Goal: Browse casually: Explore the website without a specific task or goal

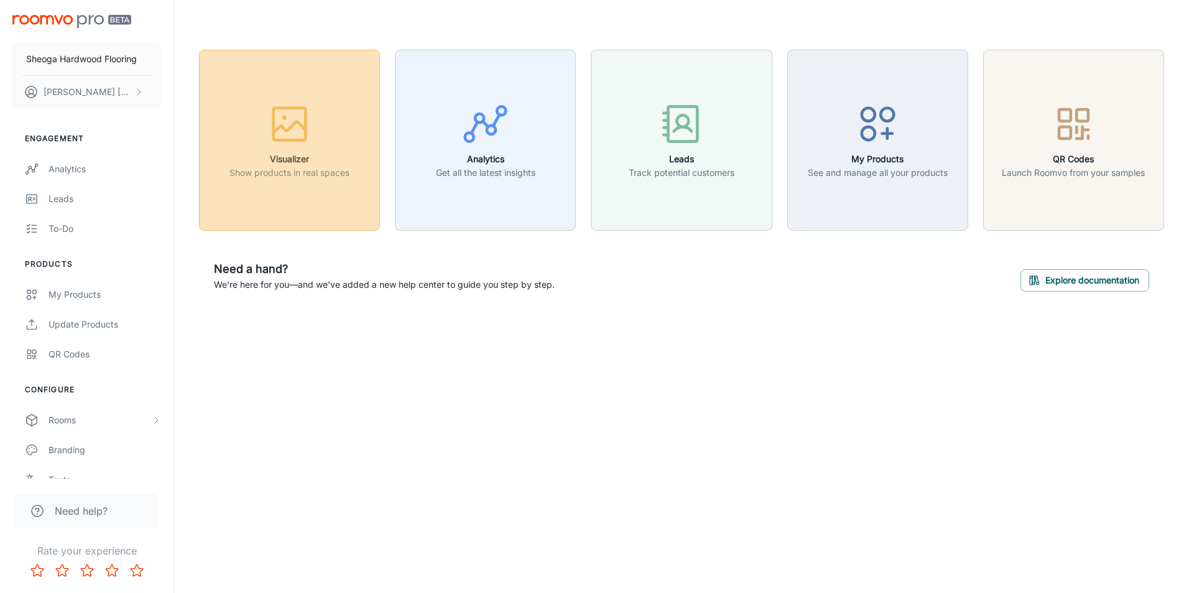
click at [292, 135] on icon "button" at bounding box center [289, 124] width 47 height 47
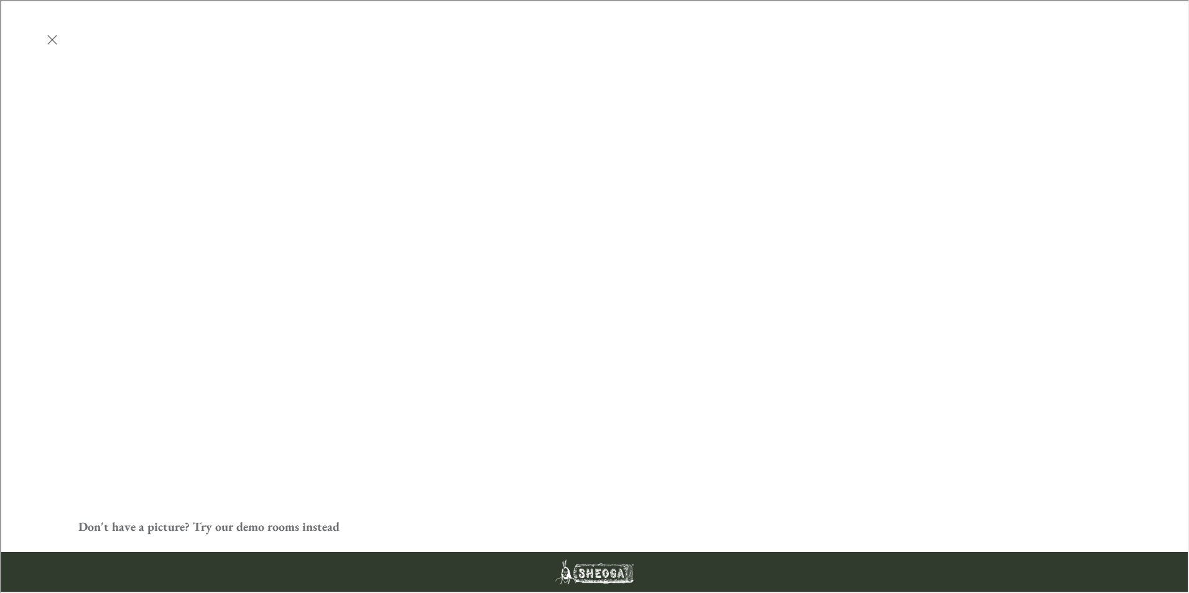
scroll to position [311, 0]
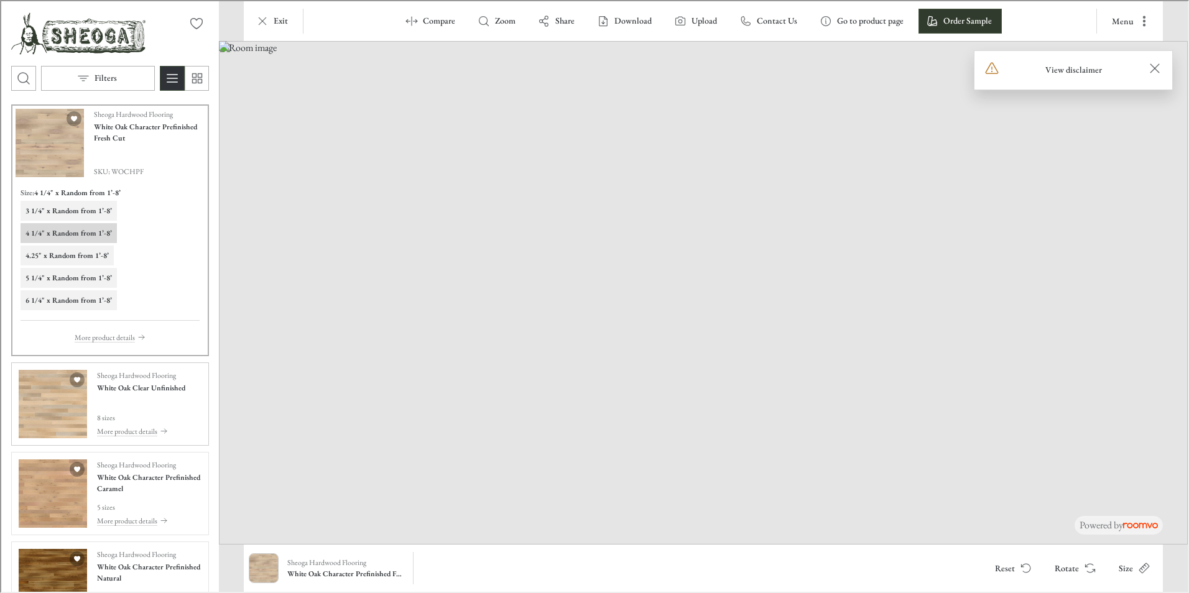
click at [62, 405] on img "See White Oak Clear Unfinished in the room" at bounding box center [51, 403] width 68 height 68
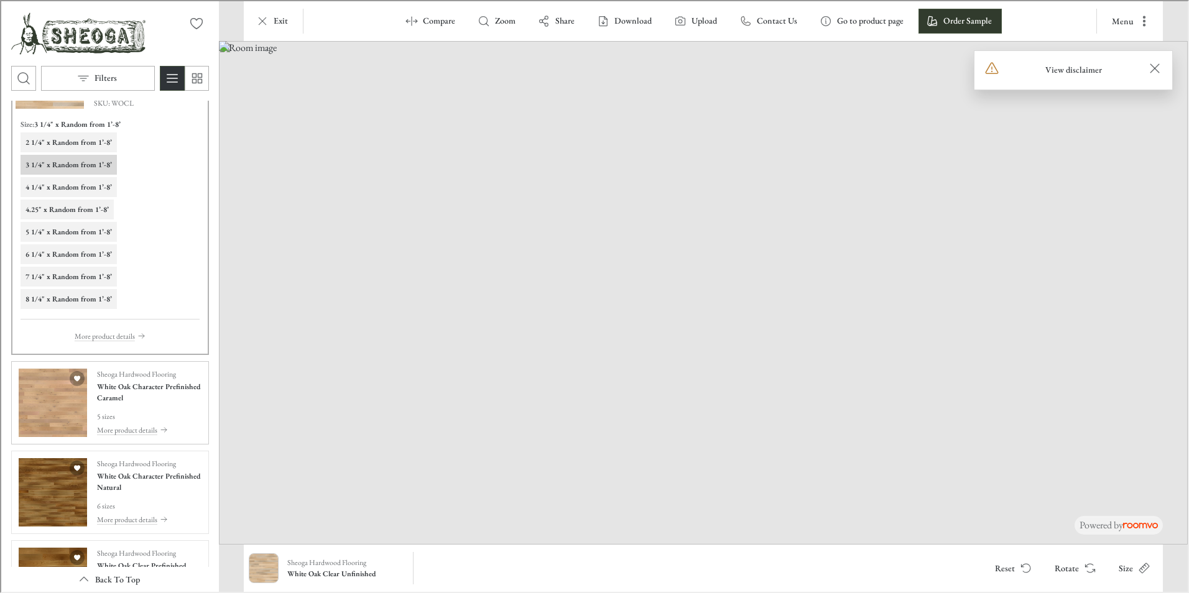
scroll to position [187, 0]
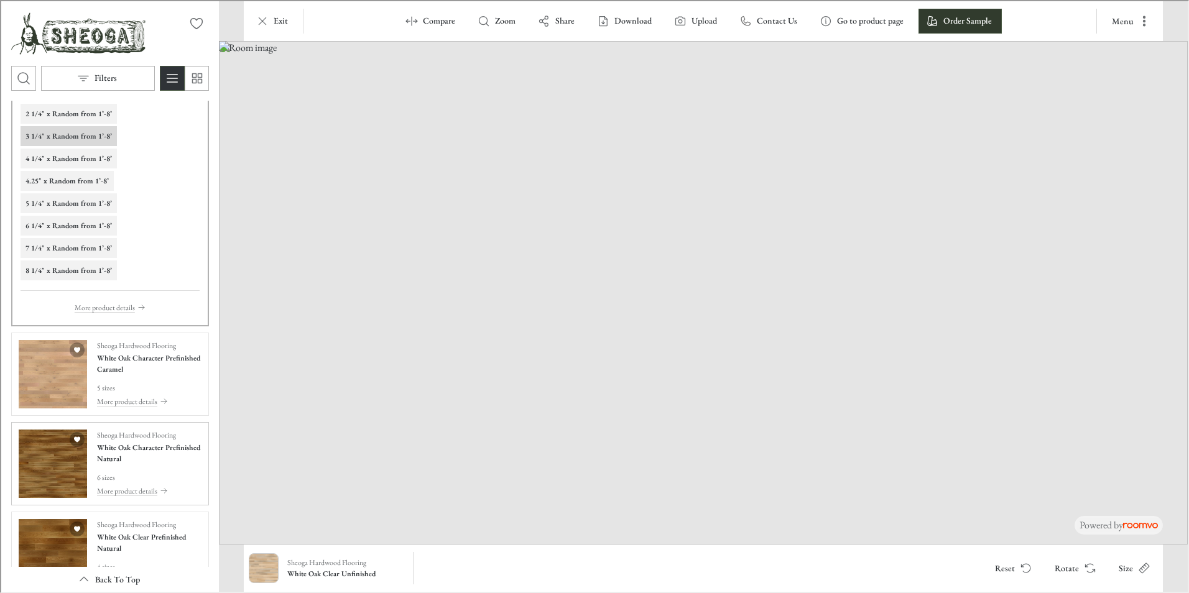
click at [74, 459] on img "See White Oak Character Prefinished Natural in the room" at bounding box center [51, 463] width 68 height 68
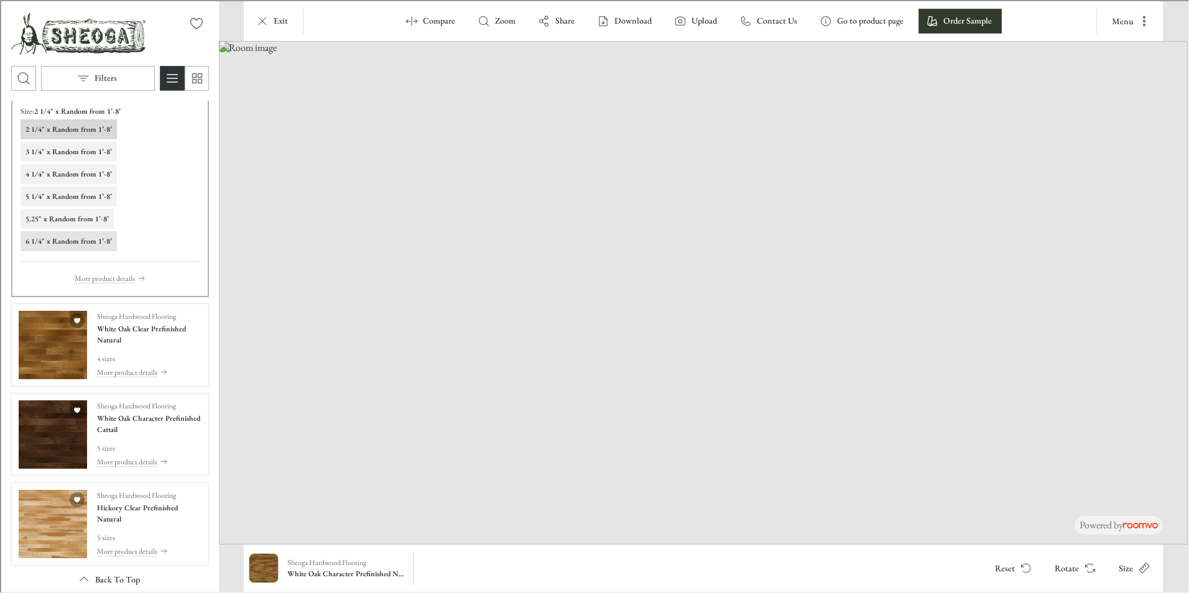
scroll to position [435, 0]
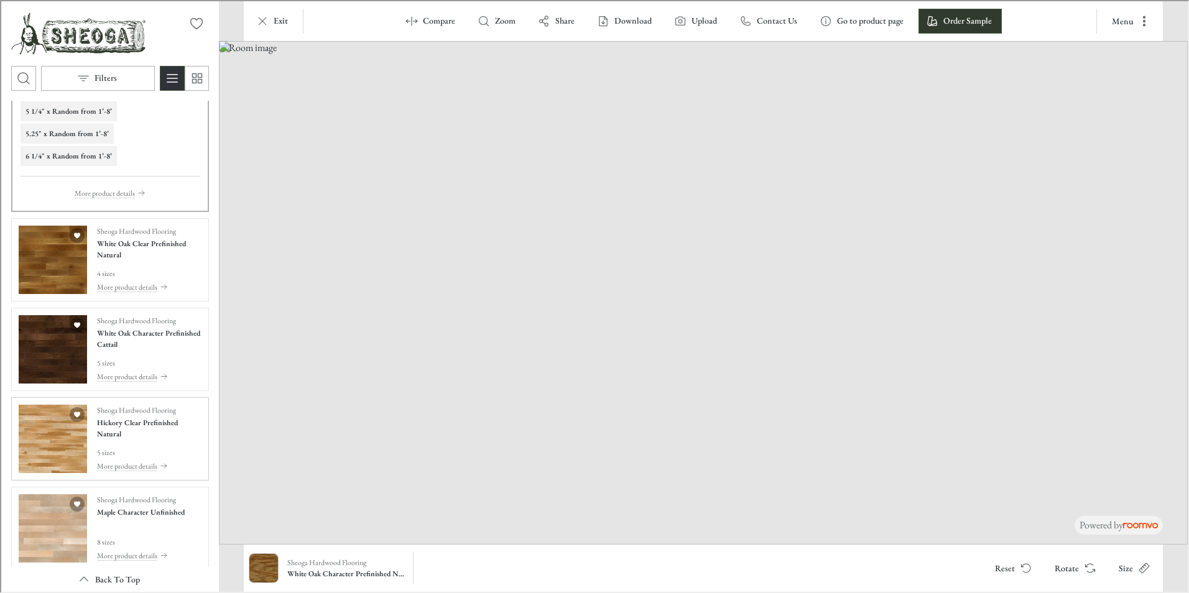
click at [62, 442] on img "See Hickory Clear Prefinished Natural in the room" at bounding box center [51, 438] width 68 height 68
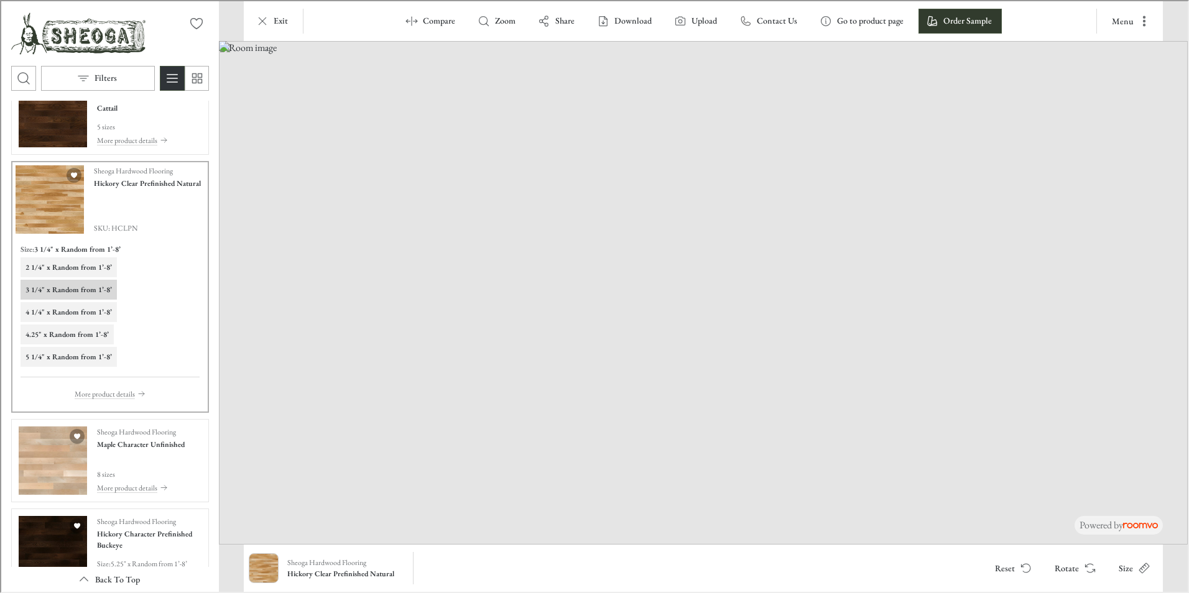
scroll to position [809, 0]
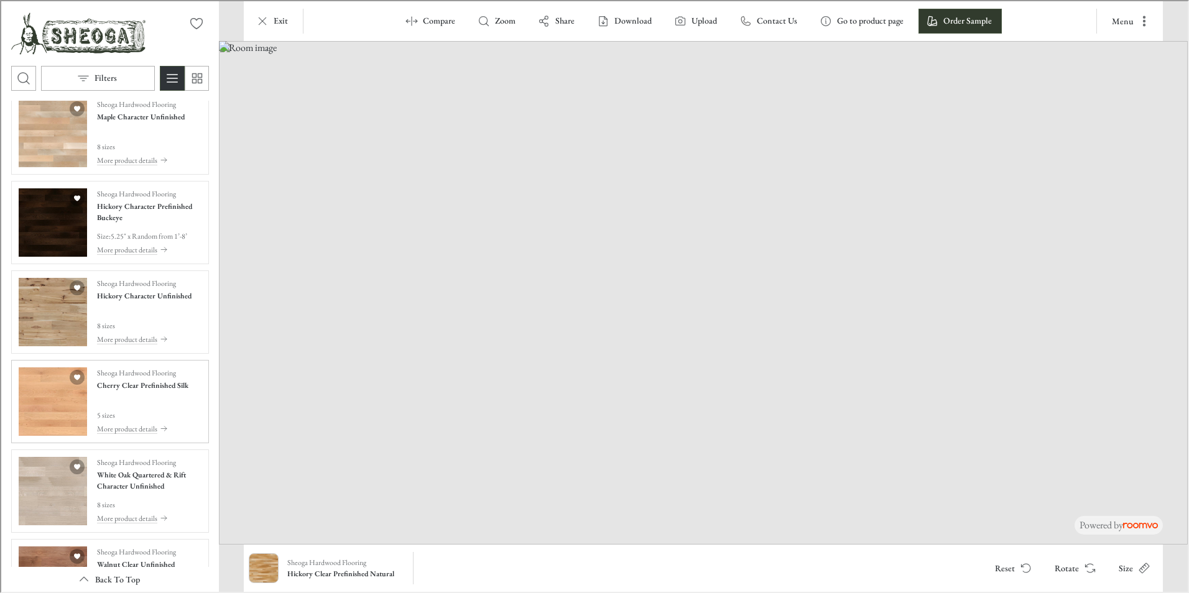
click at [57, 415] on img "See Cherry Clear Prefinished Silk in the room" at bounding box center [51, 400] width 68 height 68
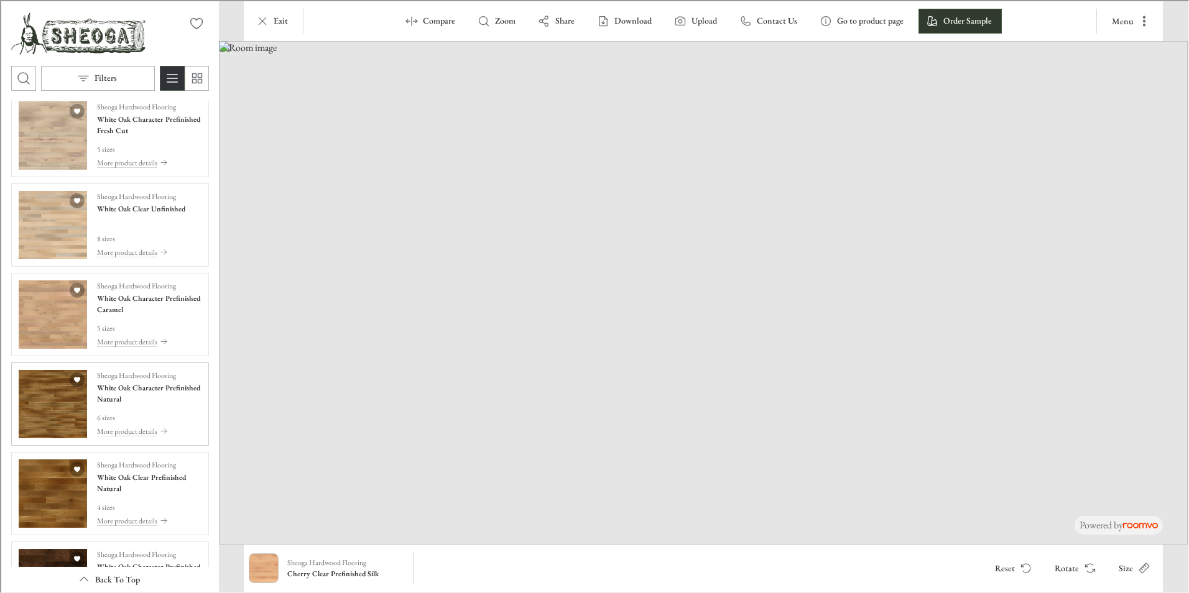
scroll to position [0, 0]
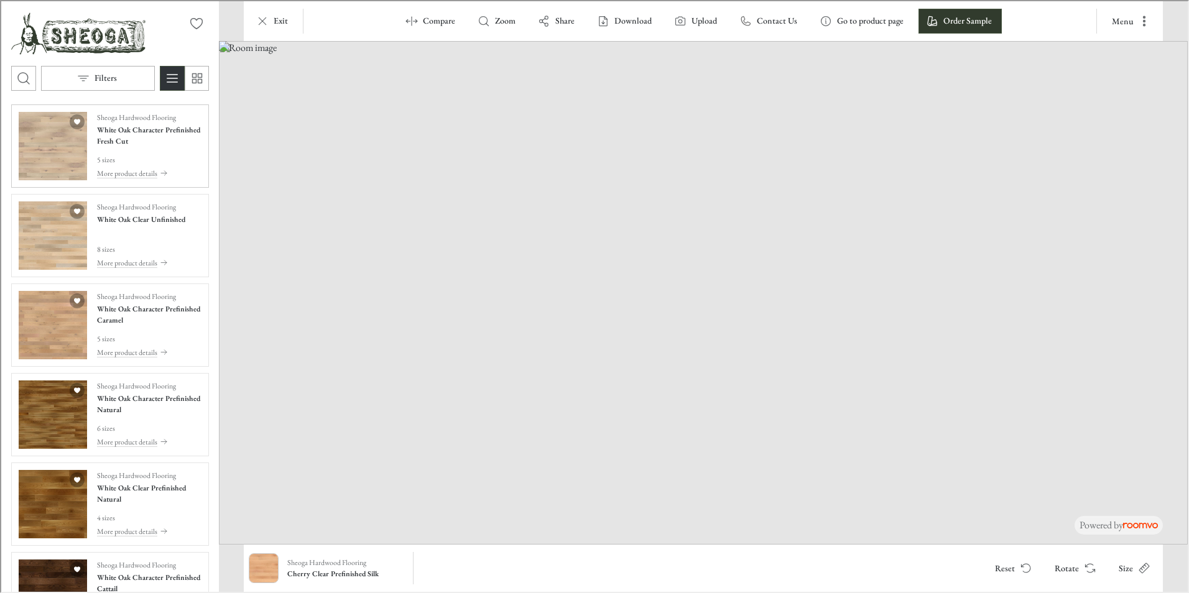
click at [62, 159] on img "See White Oak Character Prefinished Fresh Cut in the room" at bounding box center [51, 145] width 68 height 68
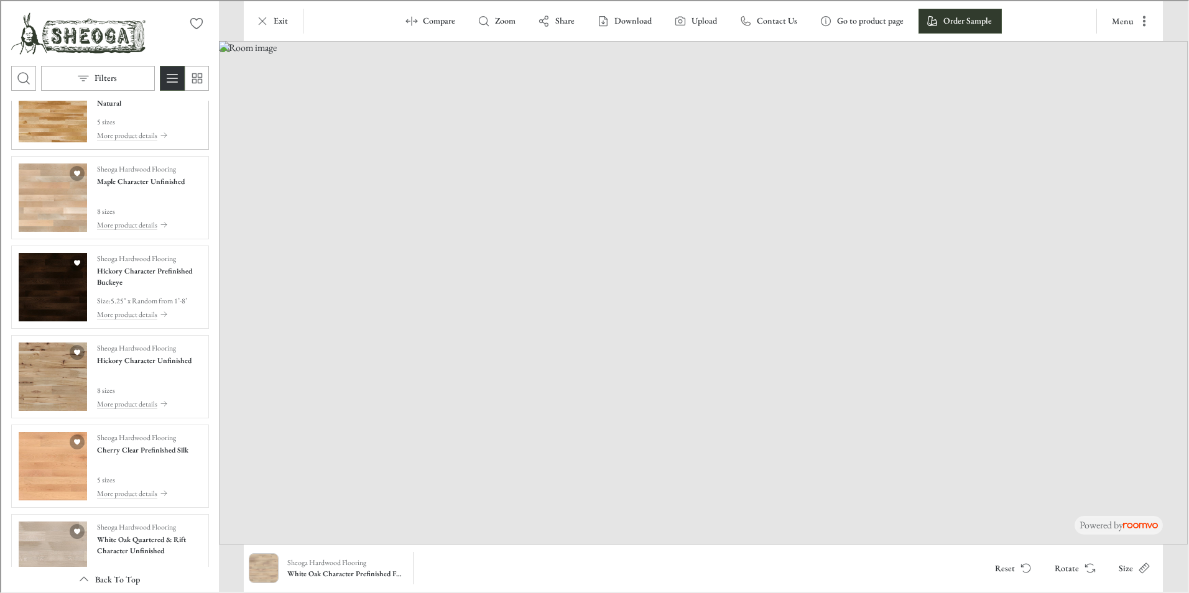
scroll to position [746, 0]
click at [47, 298] on img "See Hickory Character Prefinished Buckeye in the room" at bounding box center [51, 283] width 68 height 68
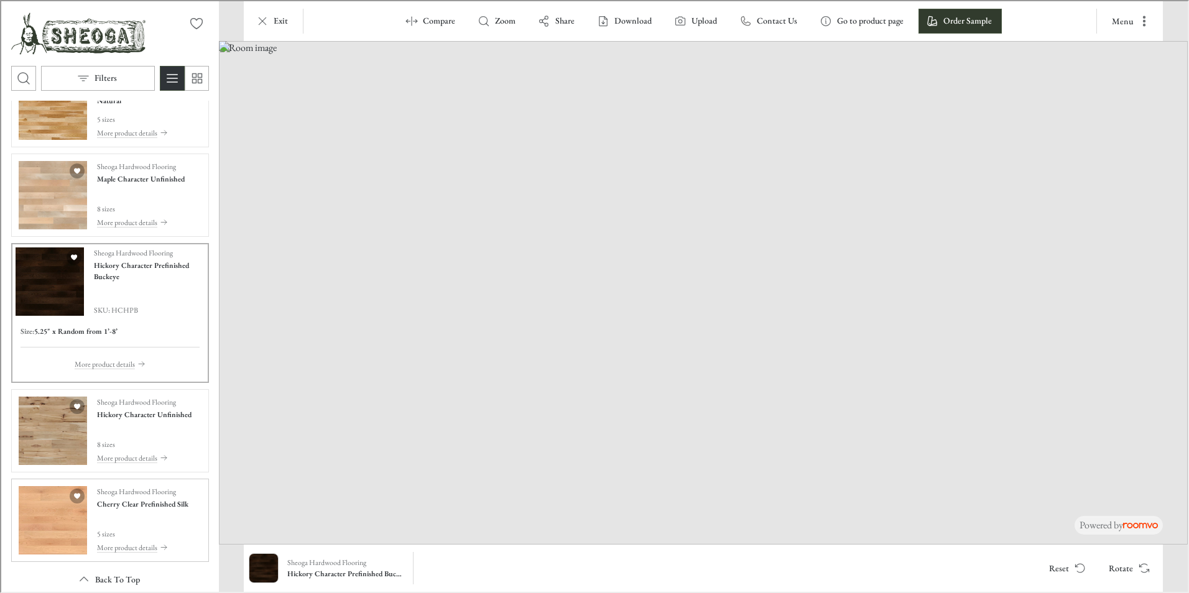
click at [49, 501] on img "See Cherry Clear Prefinished Silk in the room" at bounding box center [51, 519] width 68 height 68
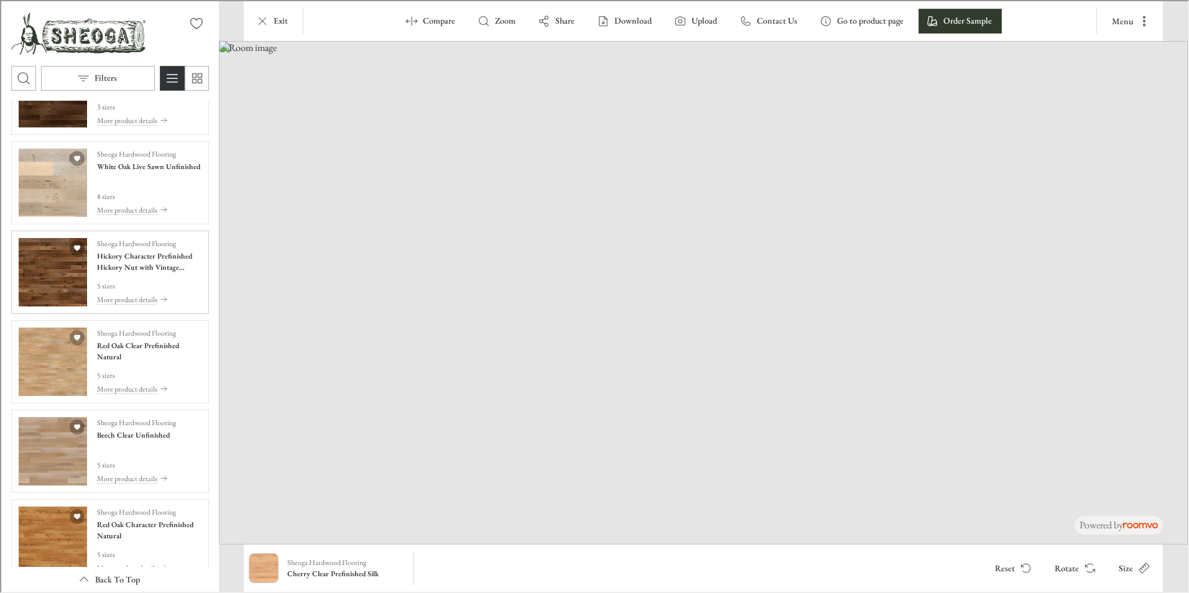
scroll to position [1386, 0]
